Goal: Task Accomplishment & Management: Use online tool/utility

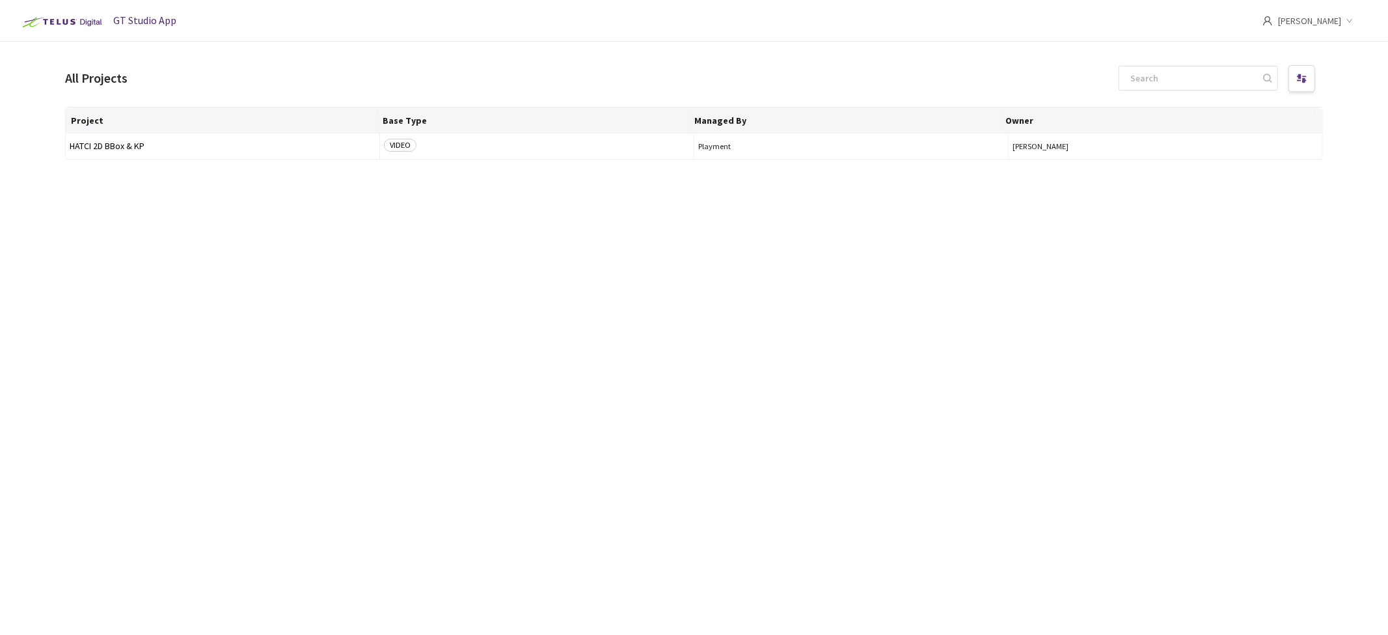
click at [69, 22] on img at bounding box center [61, 22] width 90 height 21
click at [148, 25] on span "GT Studio App" at bounding box center [144, 20] width 63 height 13
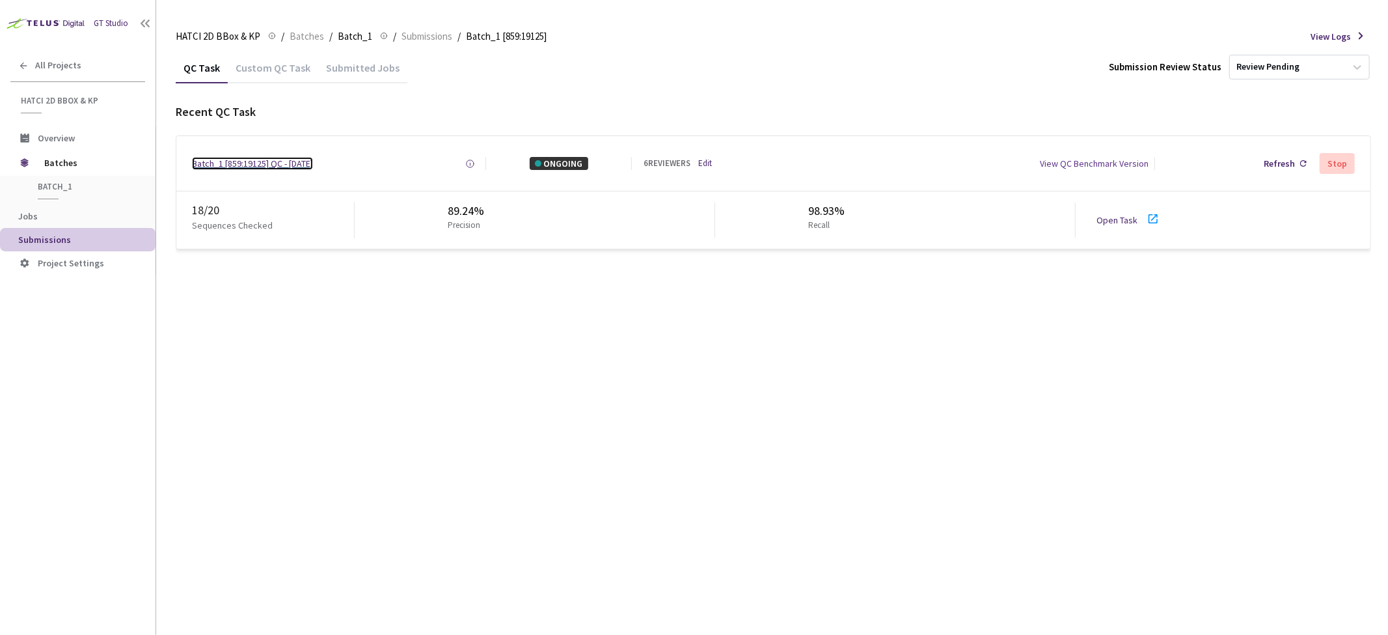
click at [281, 169] on div "Batch_1 [859:19125] QC - [DATE]" at bounding box center [252, 163] width 121 height 13
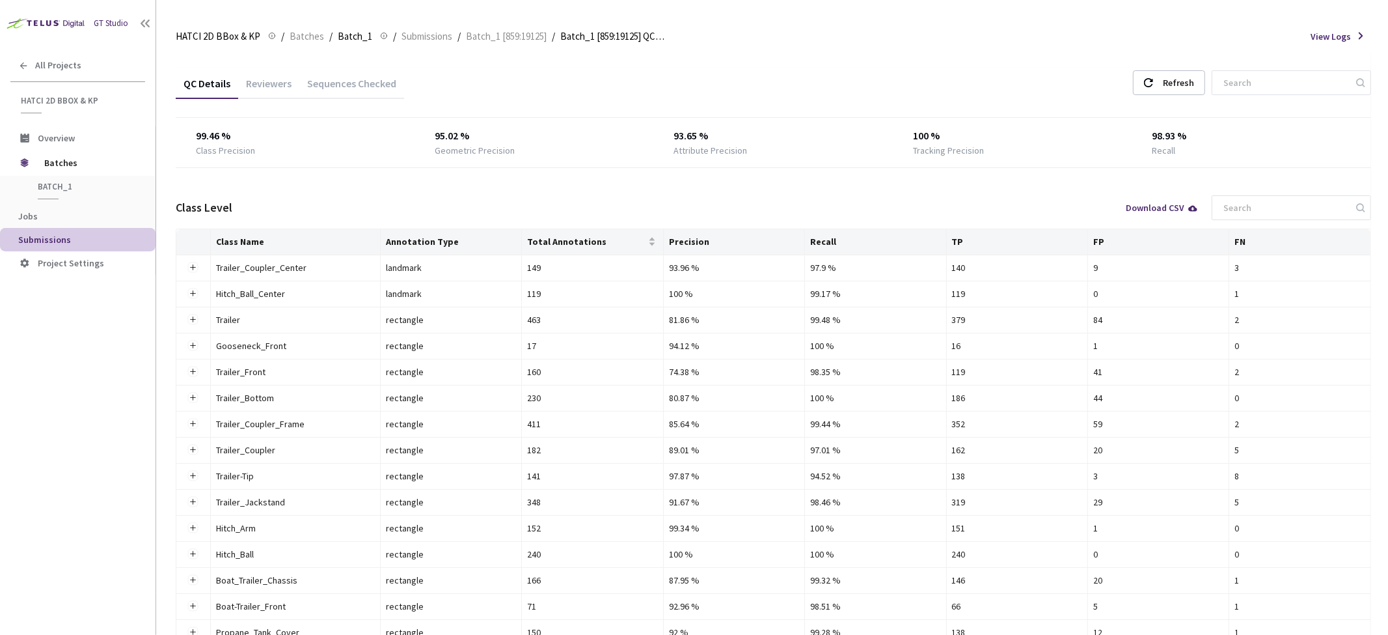
click at [345, 89] on div "Sequences Checked" at bounding box center [351, 88] width 105 height 22
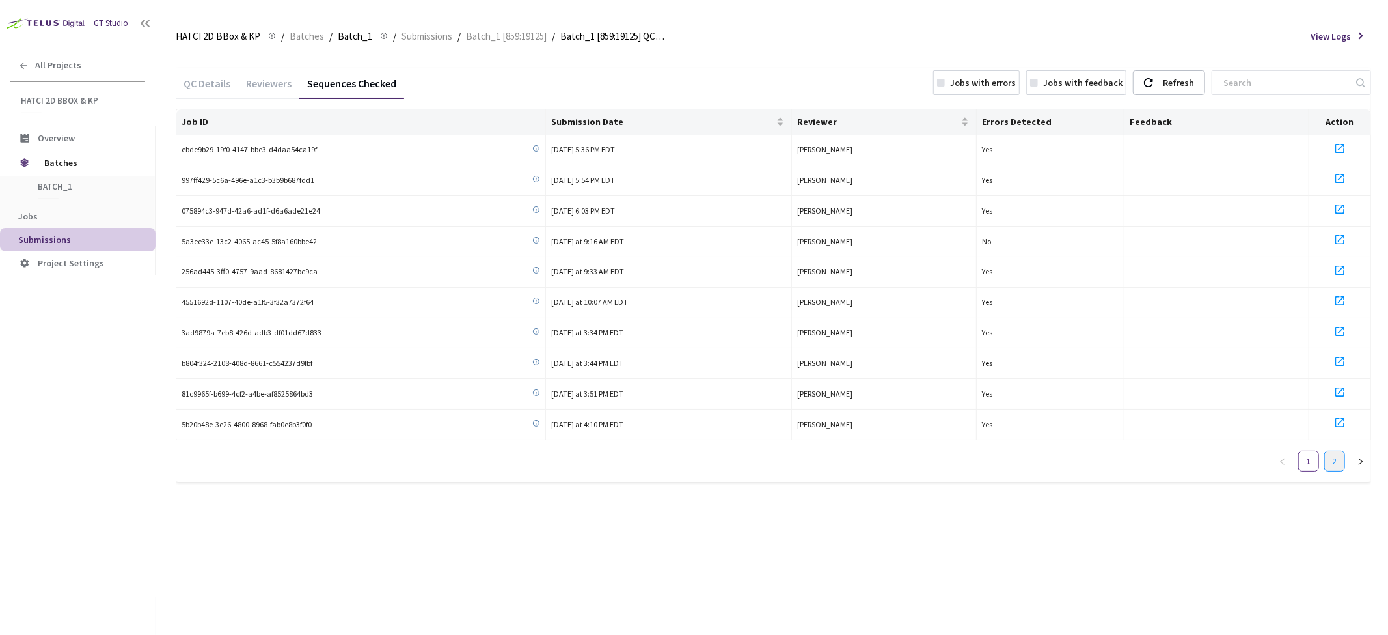
click at [1333, 452] on link "2" at bounding box center [1335, 461] width 20 height 20
click at [1181, 85] on div "Refresh" at bounding box center [1178, 82] width 31 height 23
click at [265, 92] on div "Reviewers" at bounding box center [268, 88] width 61 height 22
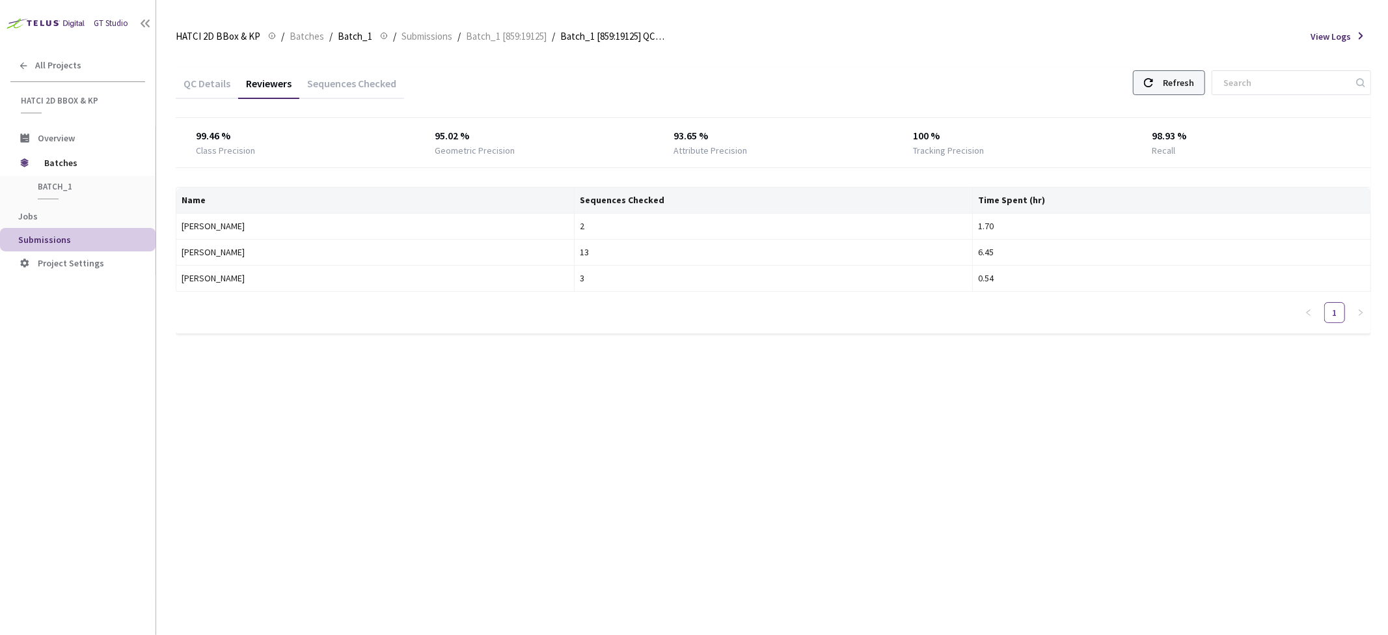
click at [1187, 85] on div "Refresh" at bounding box center [1178, 82] width 31 height 23
click at [493, 38] on span "Batch_1 [859:19125]" at bounding box center [506, 37] width 81 height 16
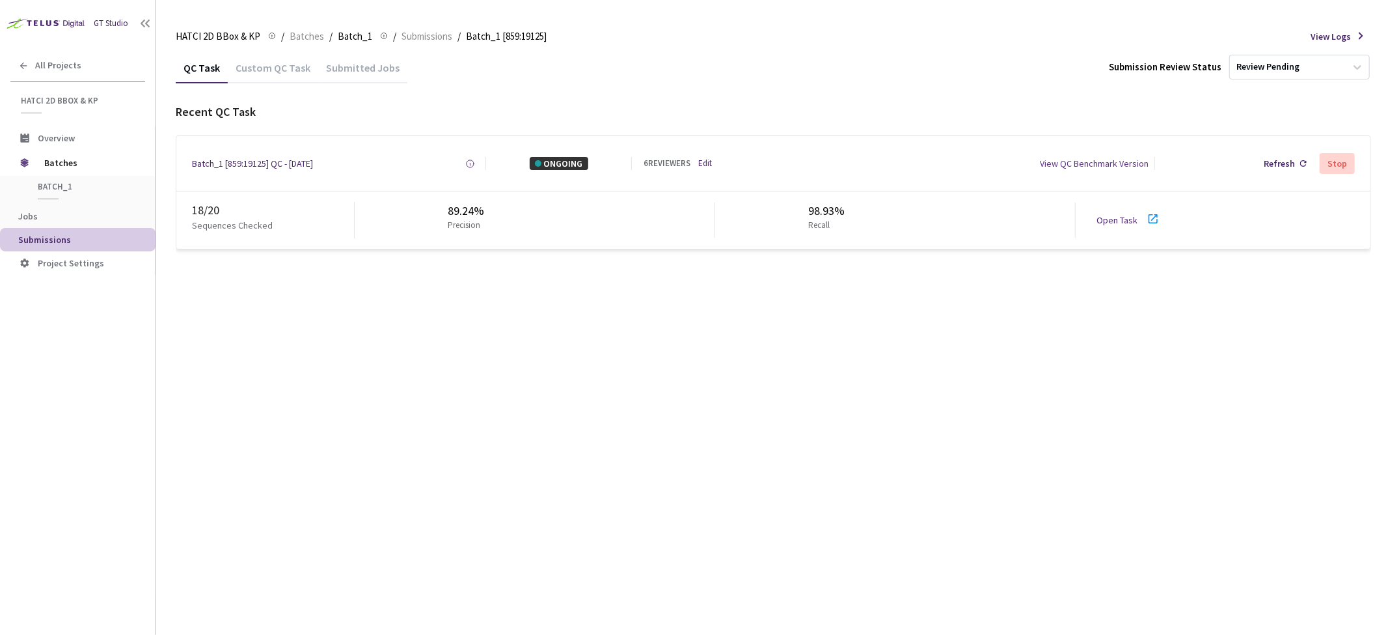
click at [1114, 207] on div "18 / 20 Sequences Checked 89.24% Precision 98.93% Recall Open Task" at bounding box center [773, 219] width 1194 height 57
click at [1110, 215] on link "Open Task" at bounding box center [1117, 220] width 41 height 12
click at [350, 76] on div "Submitted Jobs" at bounding box center [362, 72] width 89 height 22
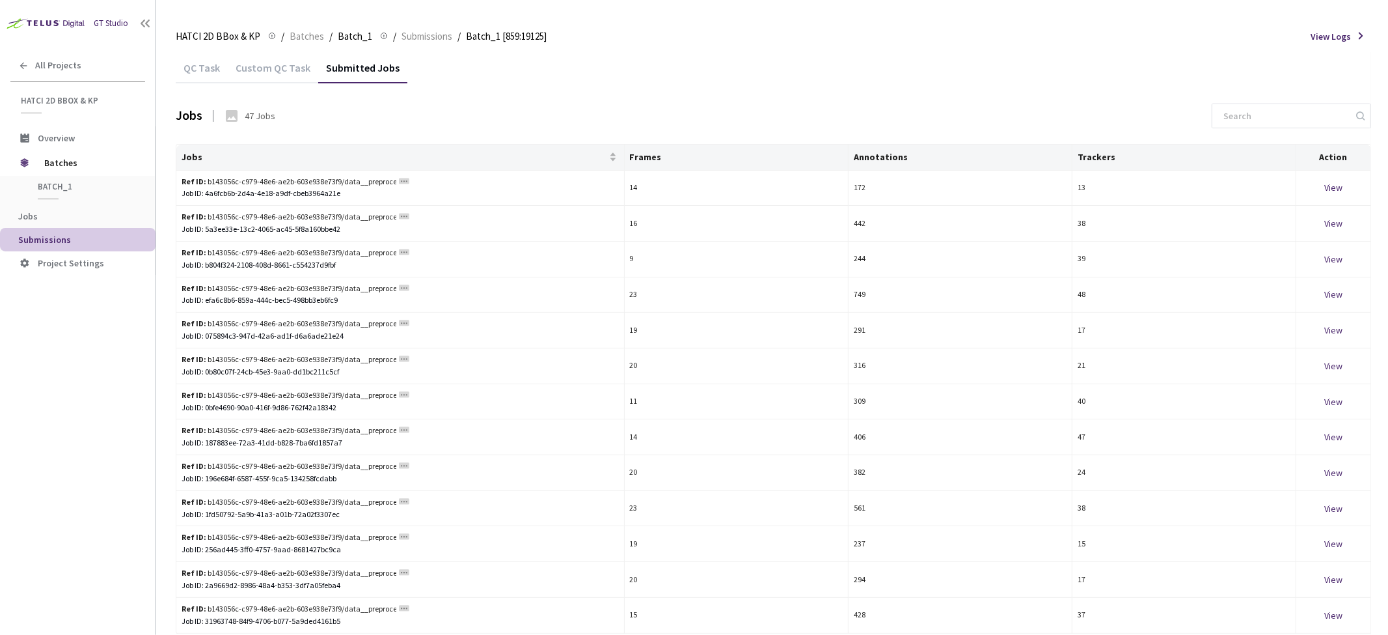
click at [213, 67] on div "QC Task" at bounding box center [202, 72] width 52 height 22
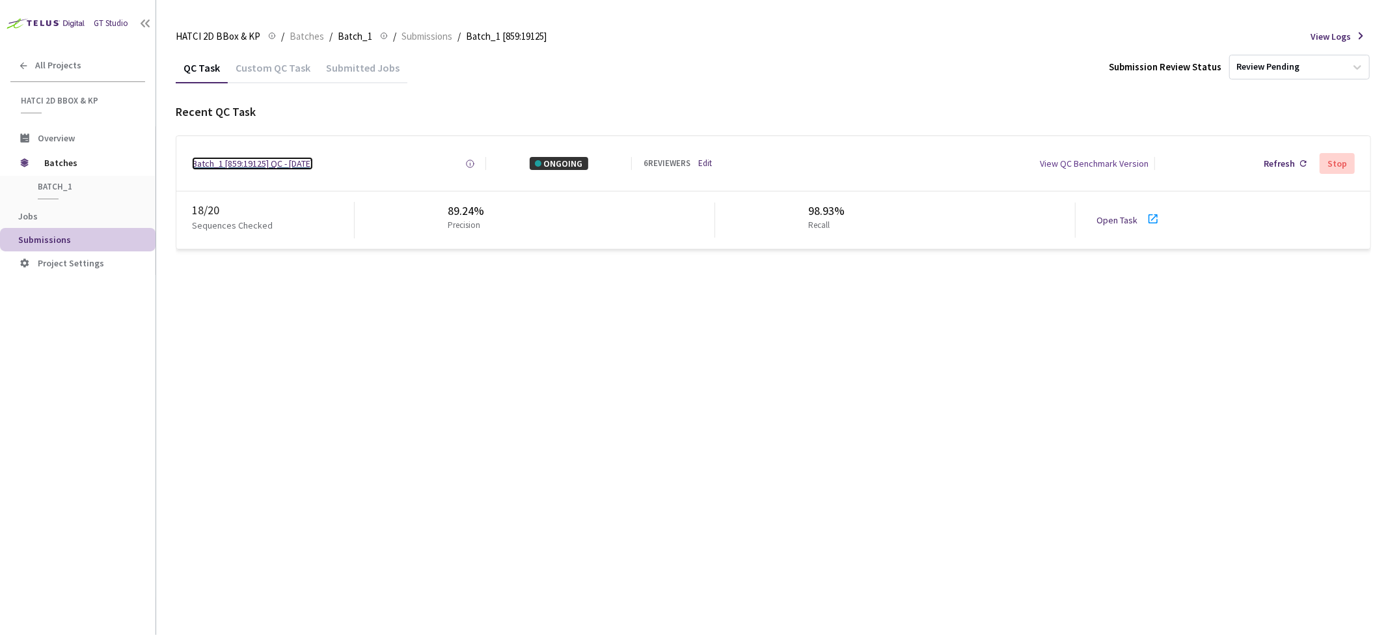
click at [270, 158] on div "Batch_1 [859:19125] QC - 11 Aug, 2025" at bounding box center [252, 163] width 121 height 13
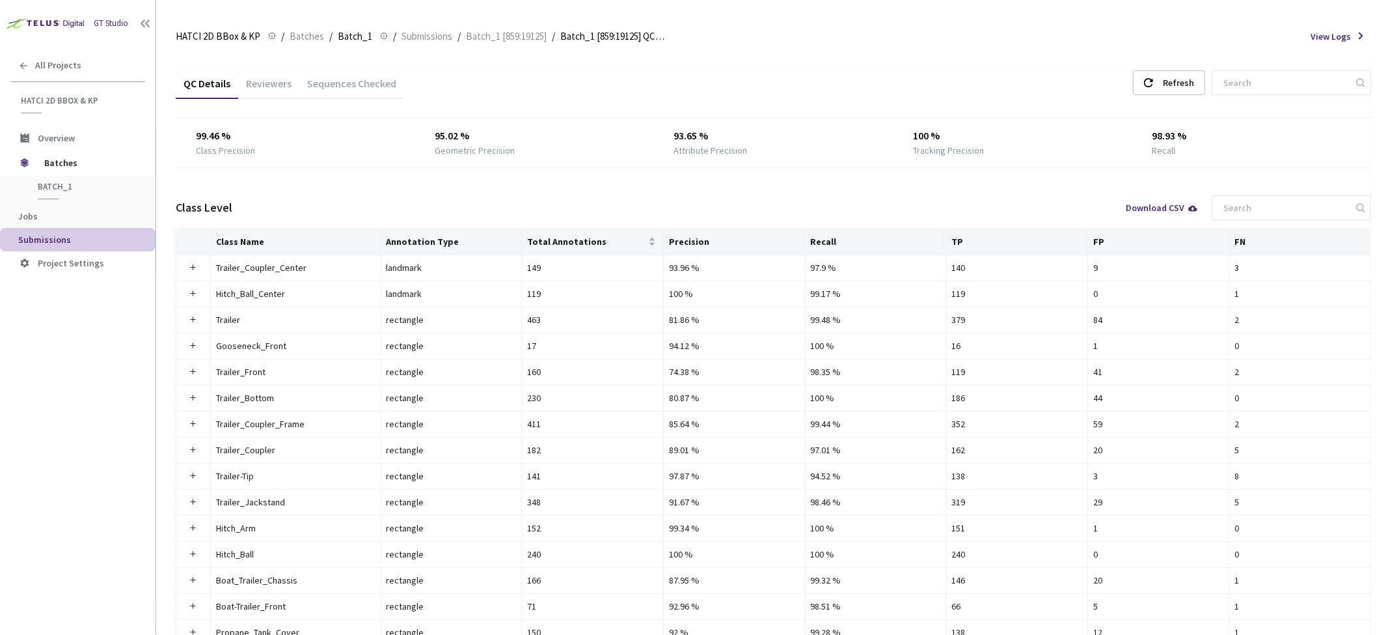
click at [368, 89] on div "Sequences Checked" at bounding box center [351, 88] width 105 height 22
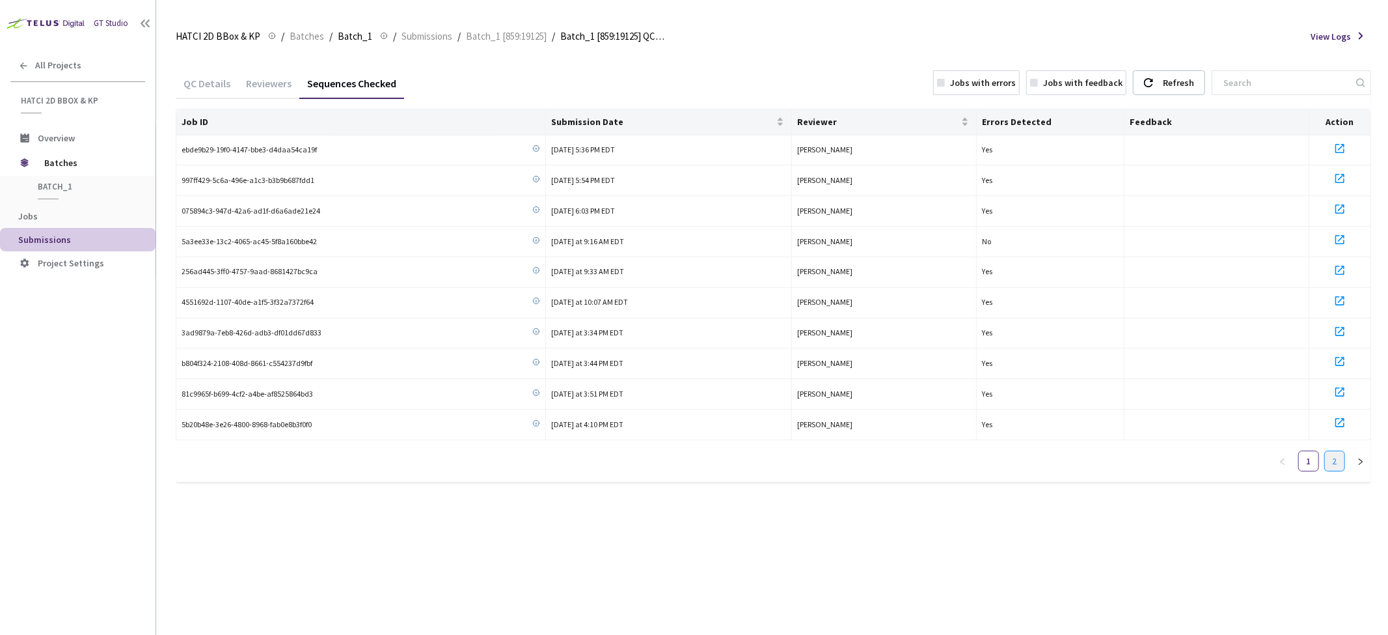
click at [1337, 457] on link "2" at bounding box center [1335, 461] width 20 height 20
click at [684, 120] on span "Submission Date" at bounding box center [662, 122] width 223 height 10
click at [1312, 400] on link "1" at bounding box center [1309, 400] width 20 height 20
